Goal: Task Accomplishment & Management: Use online tool/utility

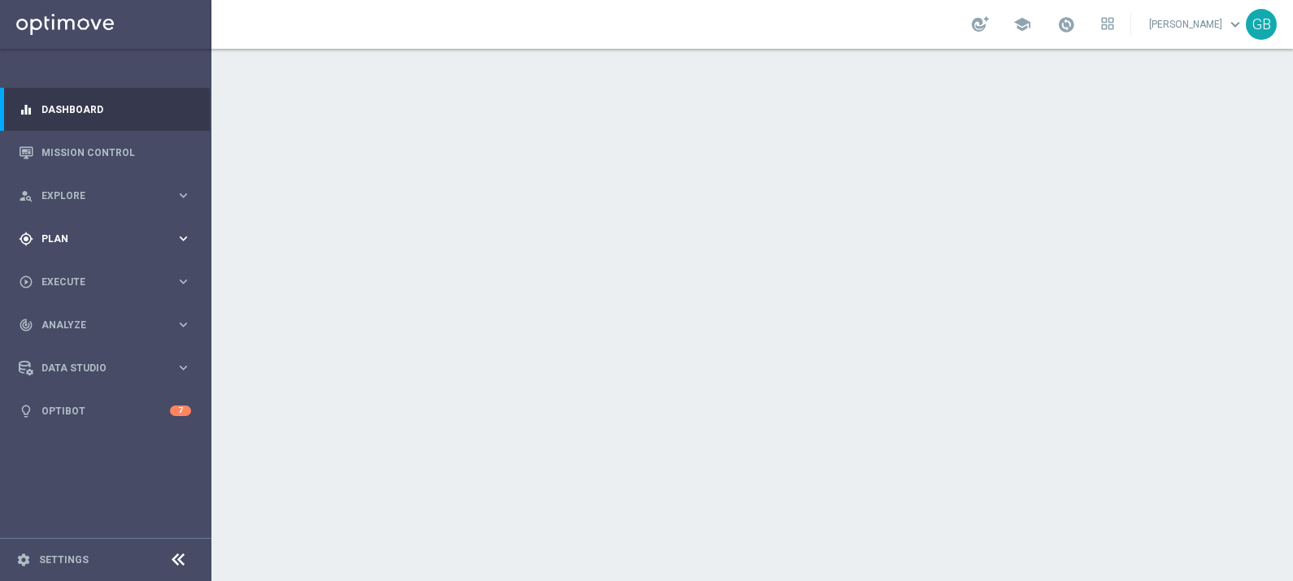
click at [106, 230] on div "gps_fixed Plan keyboard_arrow_right" at bounding box center [105, 238] width 210 height 43
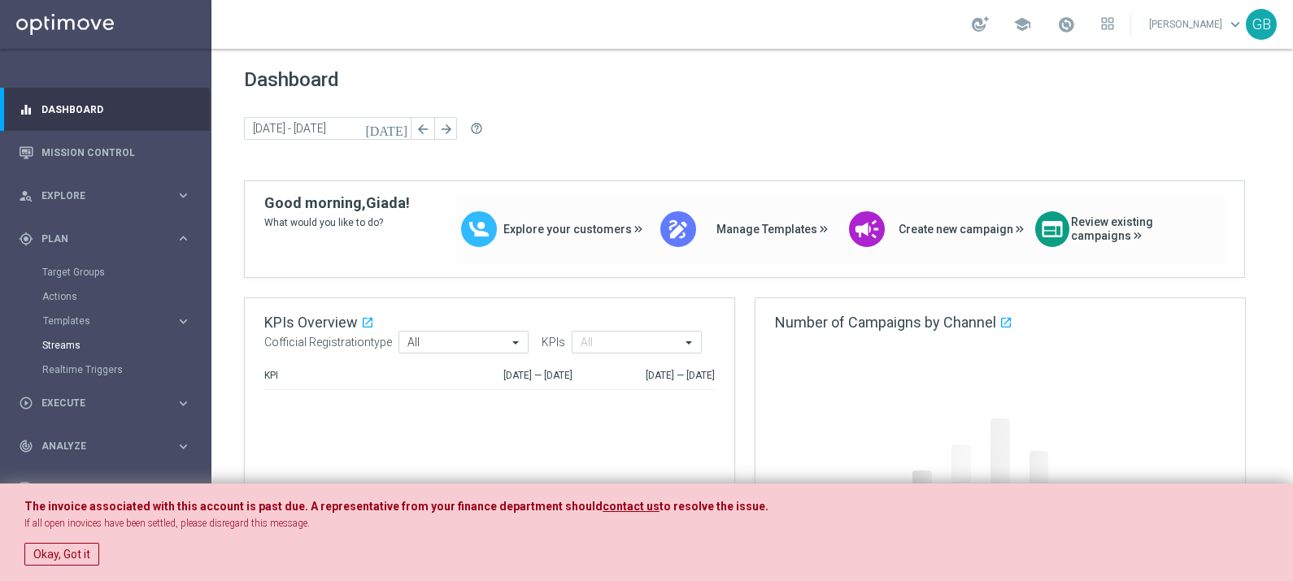
drag, startPoint x: 69, startPoint y: 557, endPoint x: 108, endPoint y: 341, distance: 218.9
click at [69, 557] on button "Okay, Got it" at bounding box center [61, 554] width 75 height 23
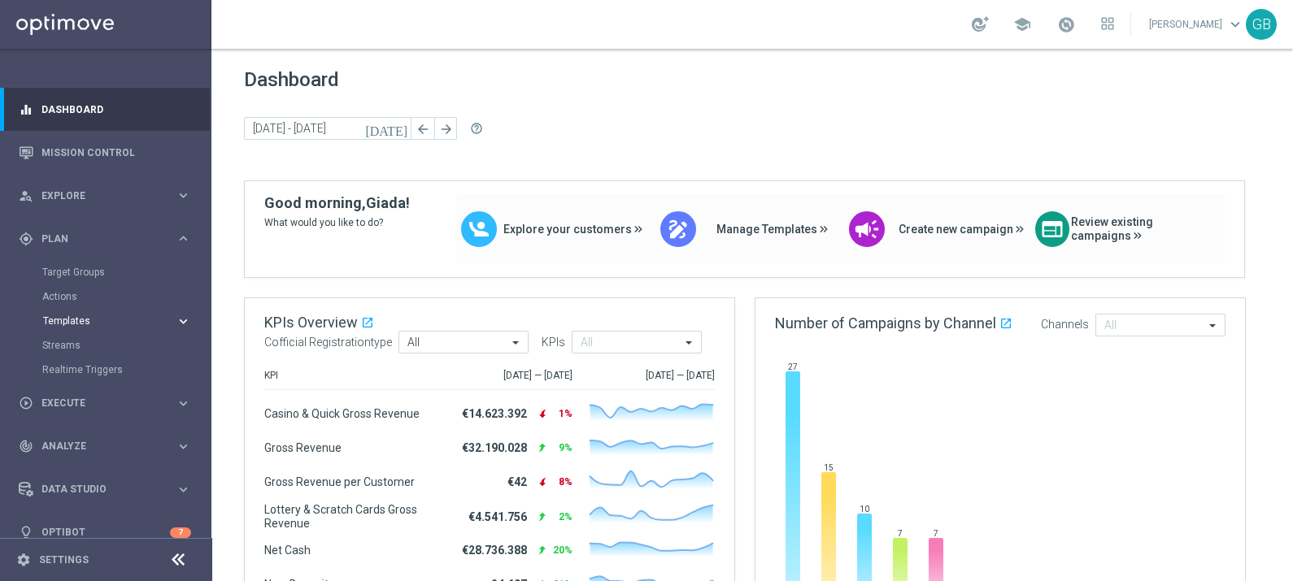
click at [87, 323] on span "Templates" at bounding box center [101, 321] width 116 height 10
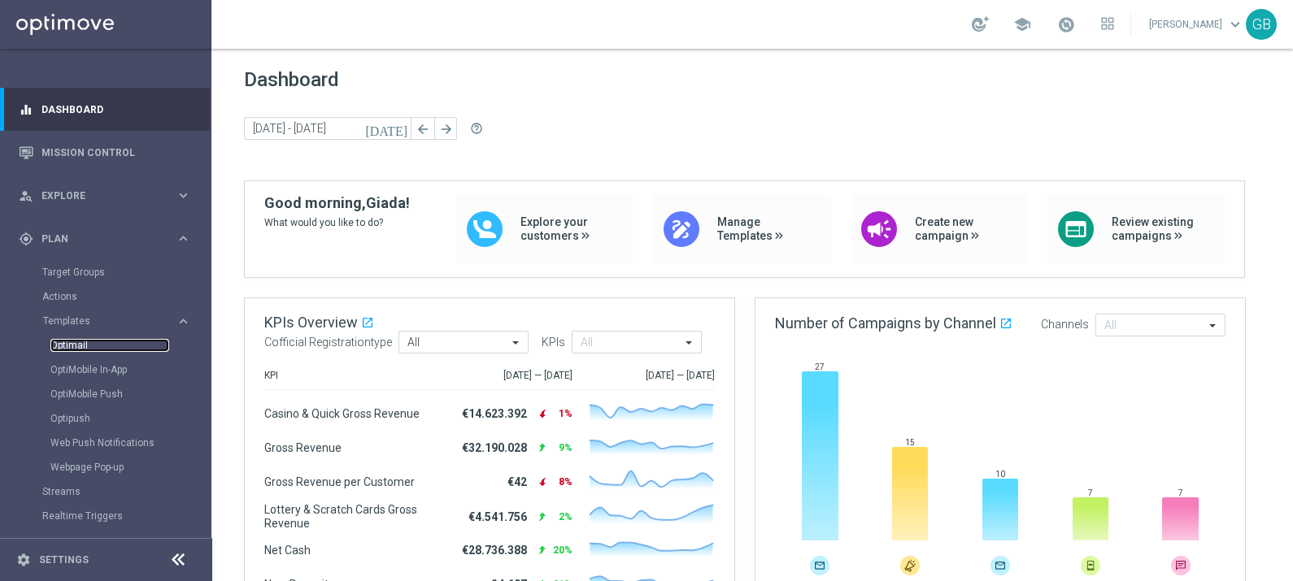
click at [79, 341] on link "Optimail" at bounding box center [109, 345] width 119 height 13
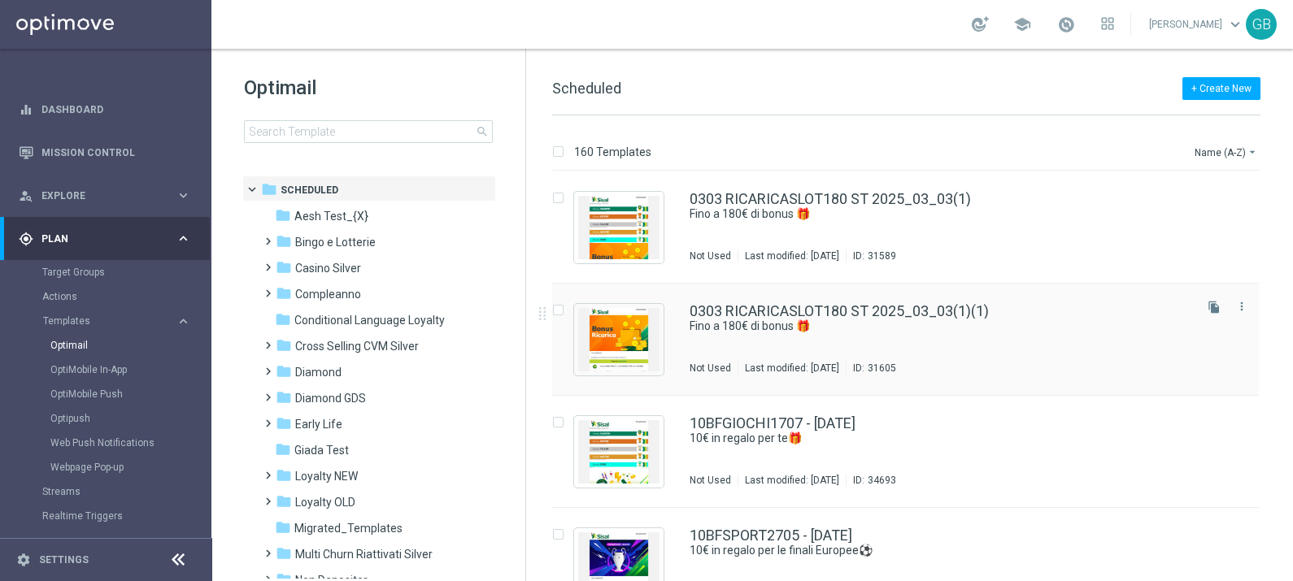
click at [884, 352] on div "0303 RICARICASLOT180 ST 2025_03_03(1)(1) Fino a 180€ di bonus 🎁​ Not Used Last …" at bounding box center [939, 339] width 501 height 71
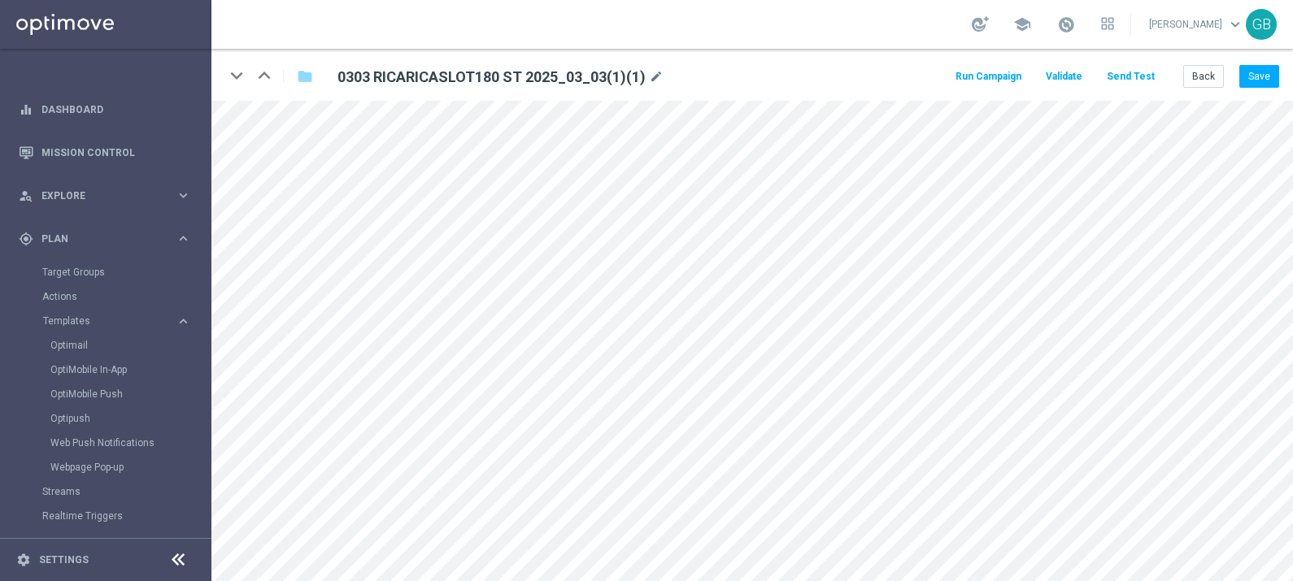
click at [596, 580] on html "equalizer Dashboard Mission Control" at bounding box center [646, 290] width 1293 height 581
click at [509, 580] on html "equalizer Dashboard Mission Control" at bounding box center [646, 290] width 1293 height 581
